Goal: Information Seeking & Learning: Check status

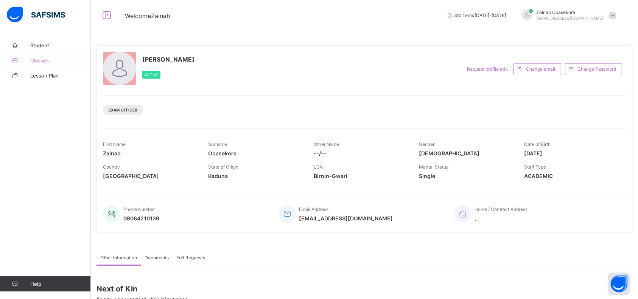
click at [50, 61] on span "Classes" at bounding box center [60, 61] width 61 height 6
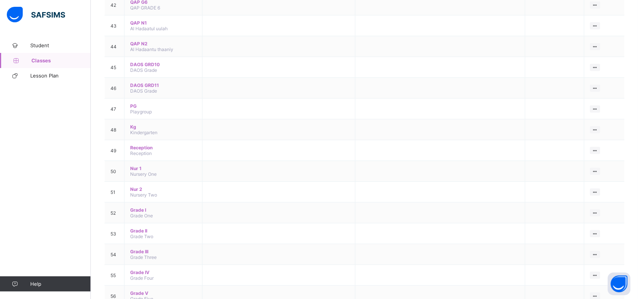
scroll to position [979, 0]
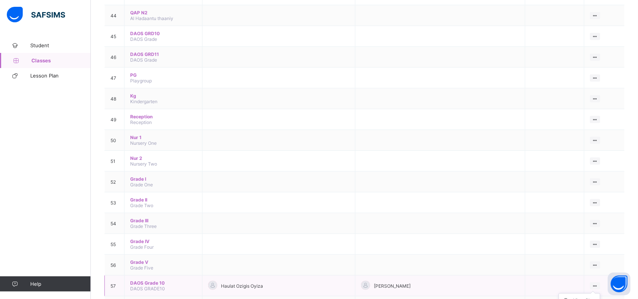
click at [596, 284] on icon at bounding box center [595, 287] width 6 height 6
click at [582, 297] on div "View Class" at bounding box center [584, 301] width 23 height 8
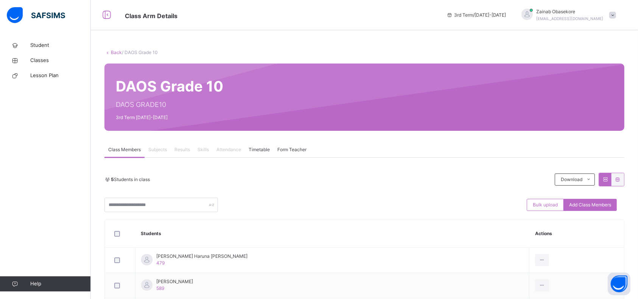
click at [184, 150] on span "Results" at bounding box center [182, 149] width 16 height 7
click at [181, 149] on span "Results" at bounding box center [182, 149] width 16 height 7
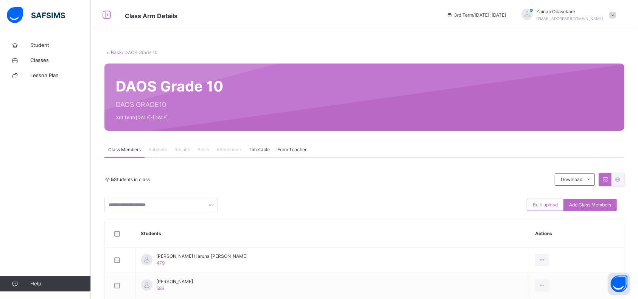
click at [67, 282] on span "Help" at bounding box center [60, 284] width 60 height 8
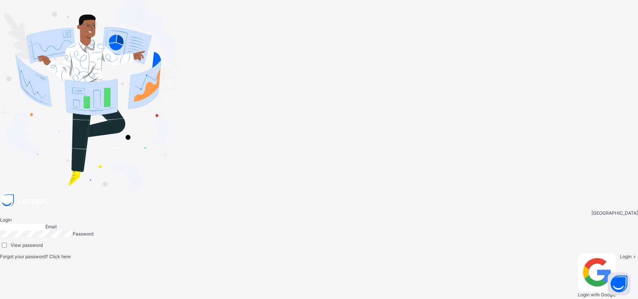
type input "**********"
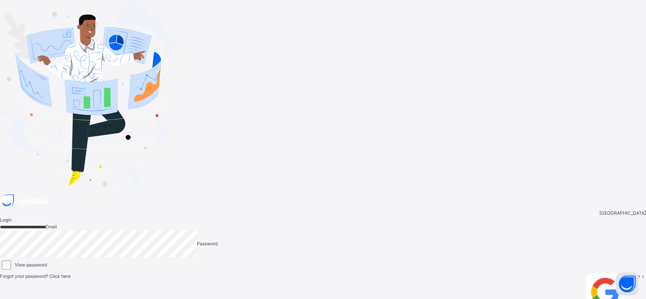
click at [628, 274] on span "Login" at bounding box center [634, 277] width 12 height 6
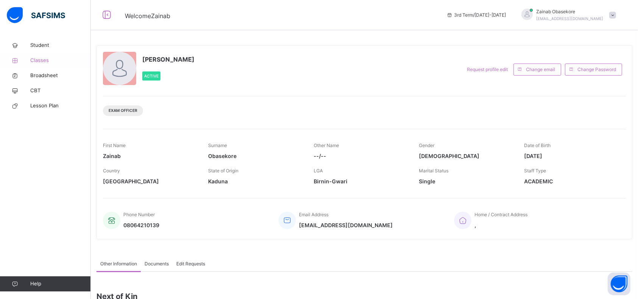
click at [45, 59] on span "Classes" at bounding box center [60, 61] width 61 height 8
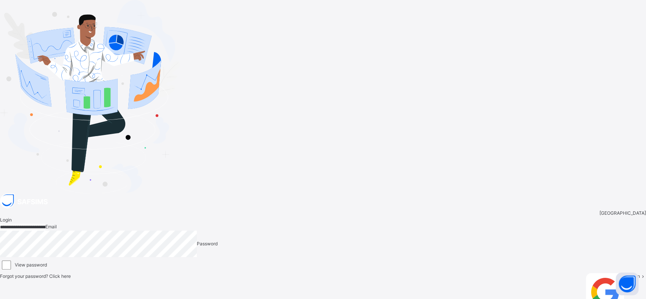
click at [628, 274] on span "Login" at bounding box center [634, 277] width 12 height 6
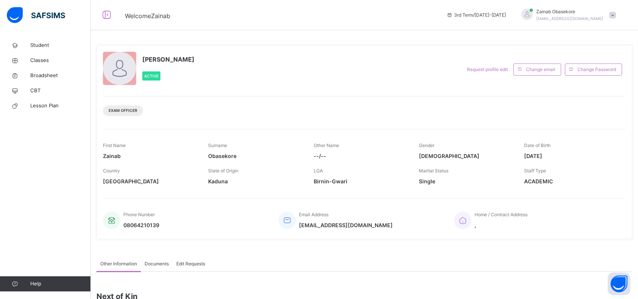
click at [58, 286] on span "Help" at bounding box center [60, 284] width 60 height 8
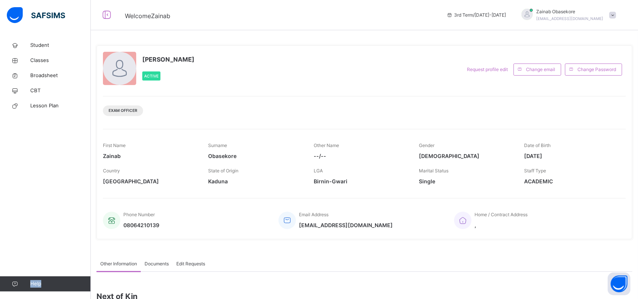
click at [33, 286] on span "Help" at bounding box center [60, 284] width 60 height 8
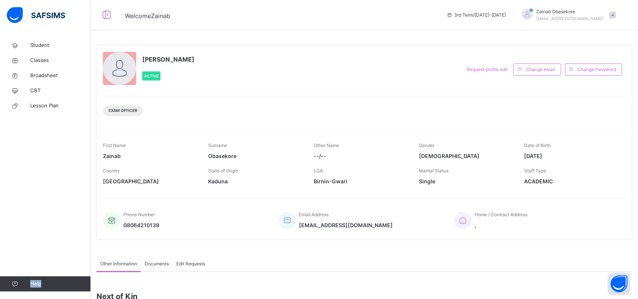
click at [33, 286] on span "Help" at bounding box center [60, 284] width 60 height 8
click at [12, 283] on icon at bounding box center [15, 285] width 30 height 6
click at [47, 60] on span "Classes" at bounding box center [60, 61] width 61 height 8
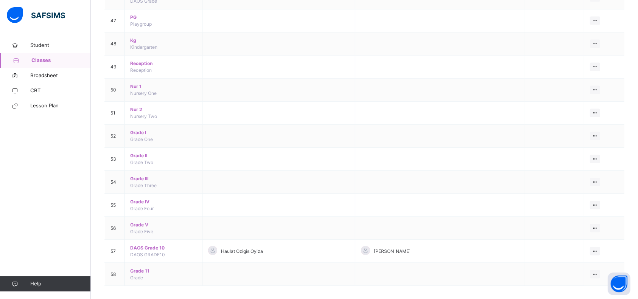
scroll to position [1146, 0]
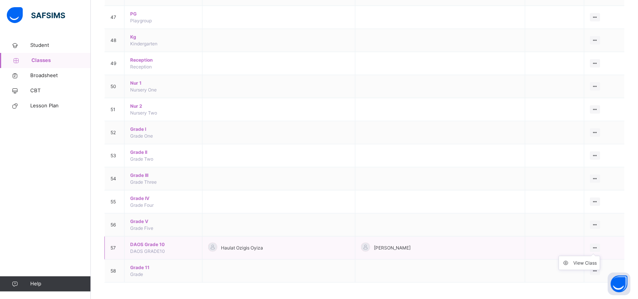
click at [594, 245] on div at bounding box center [595, 248] width 10 height 8
click at [580, 261] on div "View Class" at bounding box center [584, 264] width 23 height 8
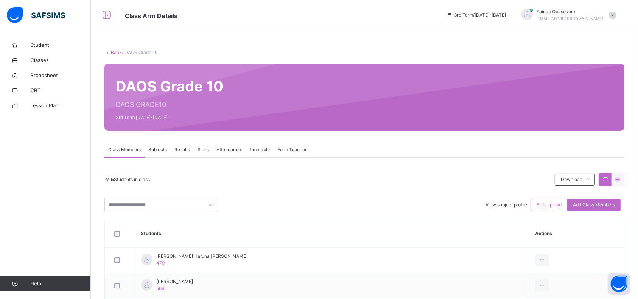
click at [187, 152] on span "Results" at bounding box center [182, 149] width 16 height 7
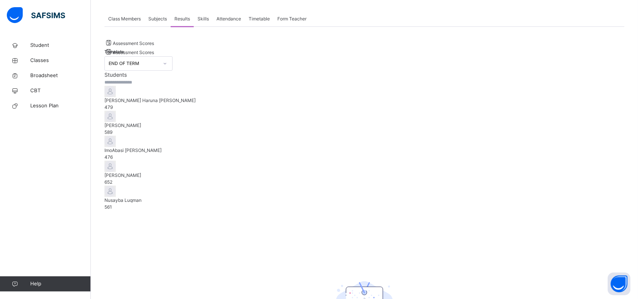
scroll to position [136, 0]
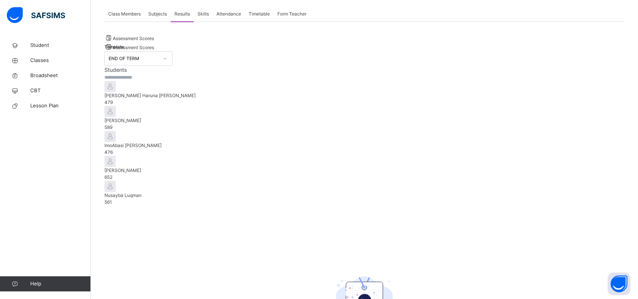
click at [174, 99] on span "[PERSON_NAME] Haruna [PERSON_NAME]" at bounding box center [364, 95] width 520 height 7
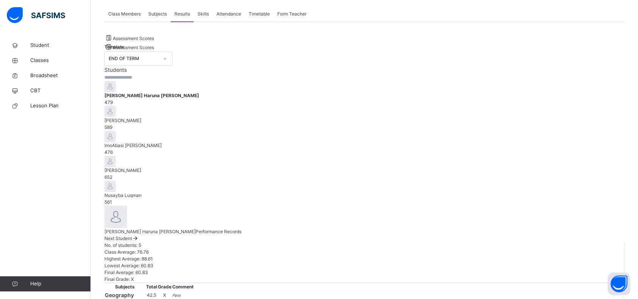
click at [145, 131] on div "[PERSON_NAME] 589" at bounding box center [364, 124] width 520 height 14
click at [144, 41] on span "Assessment Scores" at bounding box center [133, 39] width 41 height 6
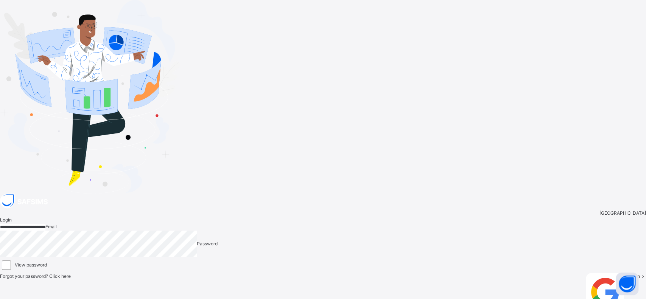
click at [628, 274] on span "Login" at bounding box center [634, 277] width 12 height 6
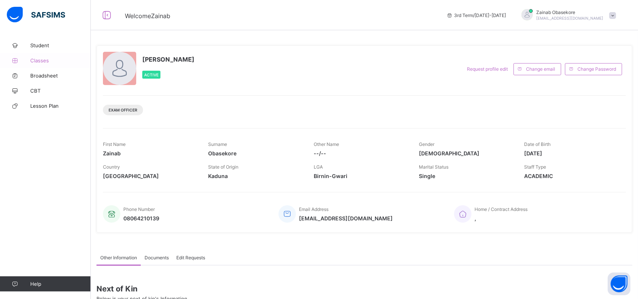
click at [47, 60] on span "Classes" at bounding box center [60, 61] width 61 height 6
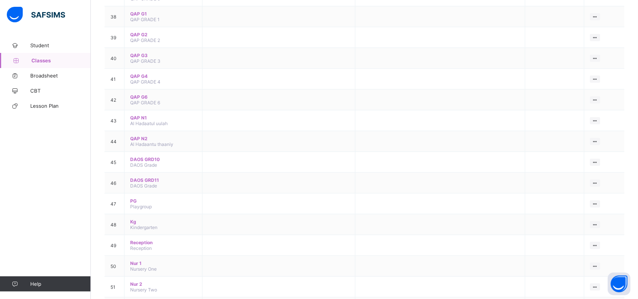
scroll to position [979, 0]
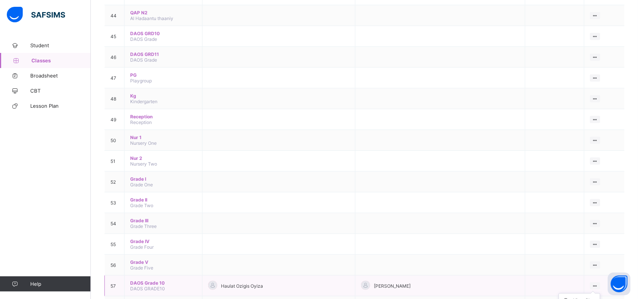
click at [598, 284] on icon at bounding box center [595, 287] width 6 height 6
click at [589, 297] on div "View Class" at bounding box center [584, 301] width 23 height 8
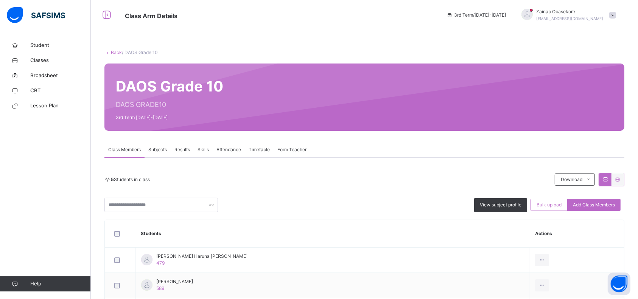
click at [186, 150] on span "Results" at bounding box center [182, 149] width 16 height 7
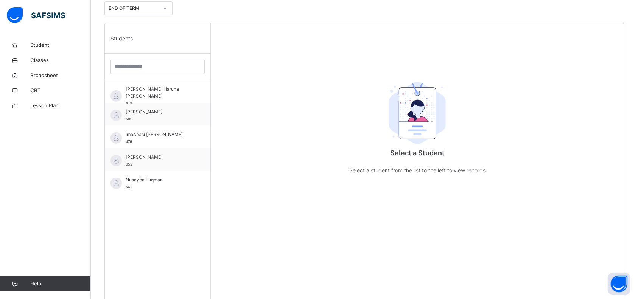
scroll to position [199, 0]
click at [162, 91] on span "[PERSON_NAME] Haruna [PERSON_NAME]" at bounding box center [160, 93] width 68 height 14
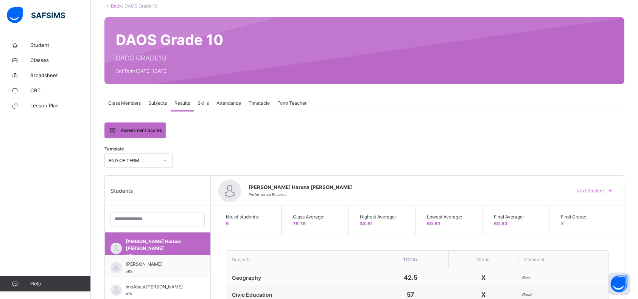
scroll to position [24, 0]
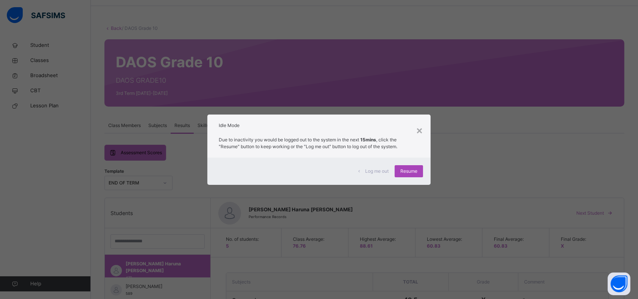
click at [411, 172] on span "Resume" at bounding box center [408, 171] width 17 height 7
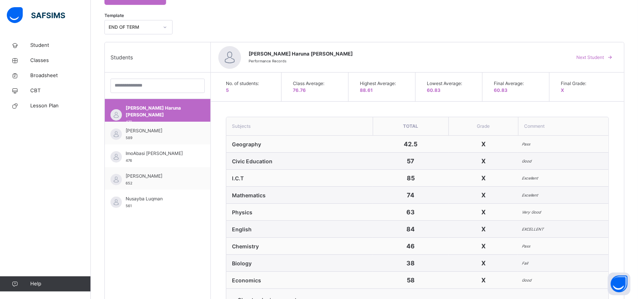
scroll to position [329, 0]
